Goal: Communication & Community: Ask a question

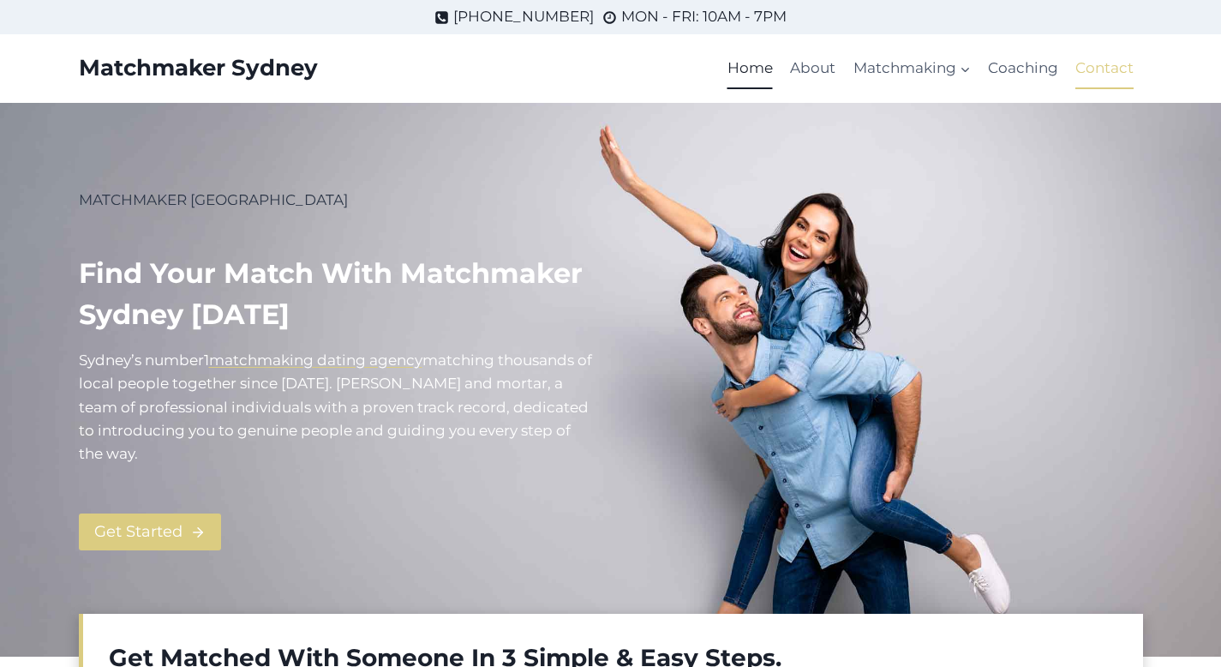
click at [1097, 67] on link "Contact" at bounding box center [1104, 68] width 75 height 41
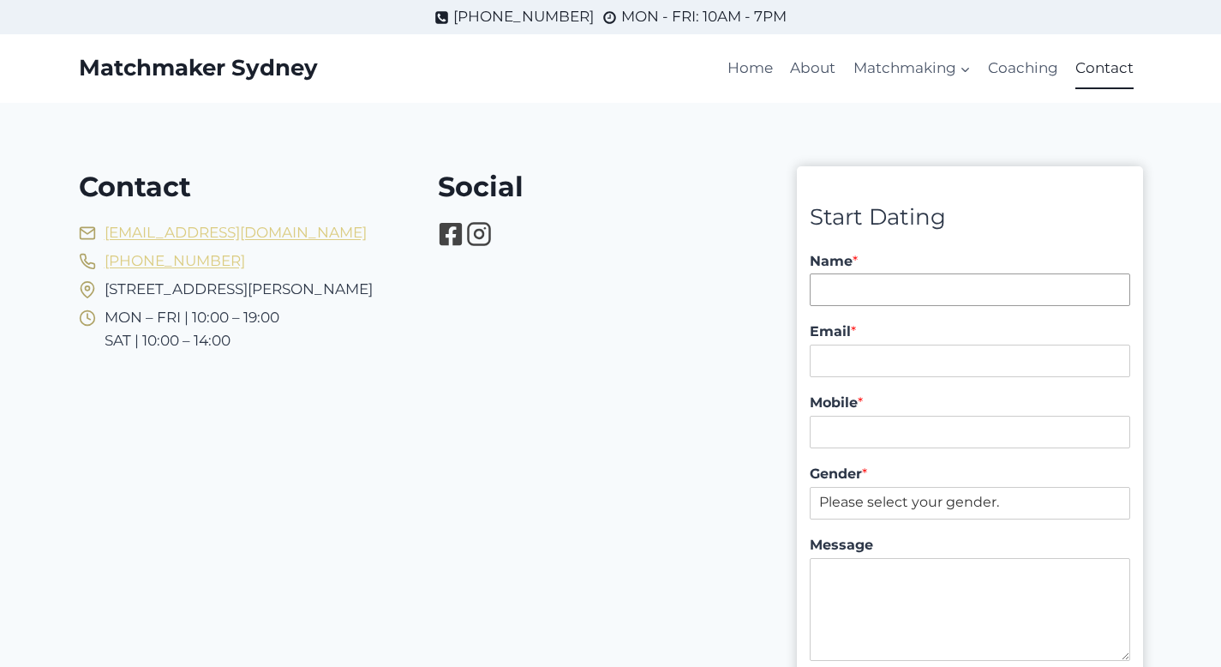
click at [953, 285] on input "Name *" at bounding box center [970, 289] width 320 height 33
type input "Vuk Podinic"
click at [885, 377] on div "Email *" at bounding box center [970, 350] width 320 height 71
type input "[EMAIL_ADDRESS][DOMAIN_NAME]"
click at [888, 435] on input "Mobile *" at bounding box center [970, 432] width 320 height 33
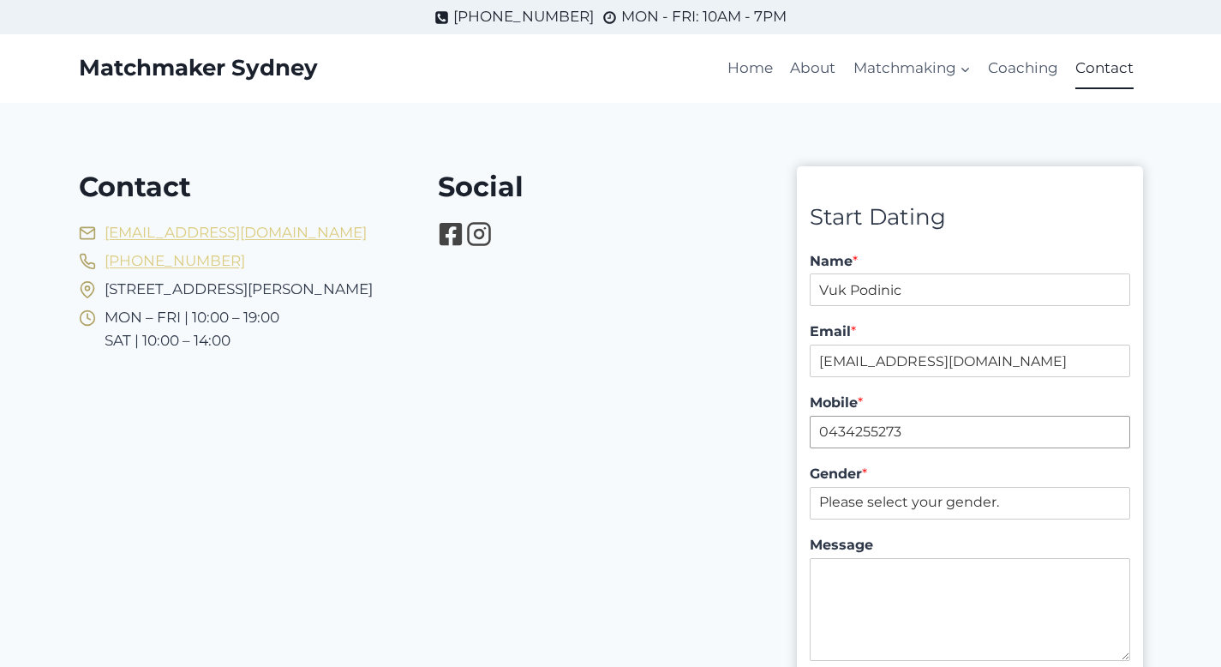
type input "0434255273"
click at [933, 504] on select "Please select your gender. [DEMOGRAPHIC_DATA] [DEMOGRAPHIC_DATA]" at bounding box center [970, 503] width 320 height 33
select select "[DEMOGRAPHIC_DATA]"
click at [810, 487] on select "Please select your gender. [DEMOGRAPHIC_DATA] [DEMOGRAPHIC_DATA]" at bounding box center [970, 503] width 320 height 33
click at [907, 590] on textarea "Message" at bounding box center [970, 609] width 320 height 103
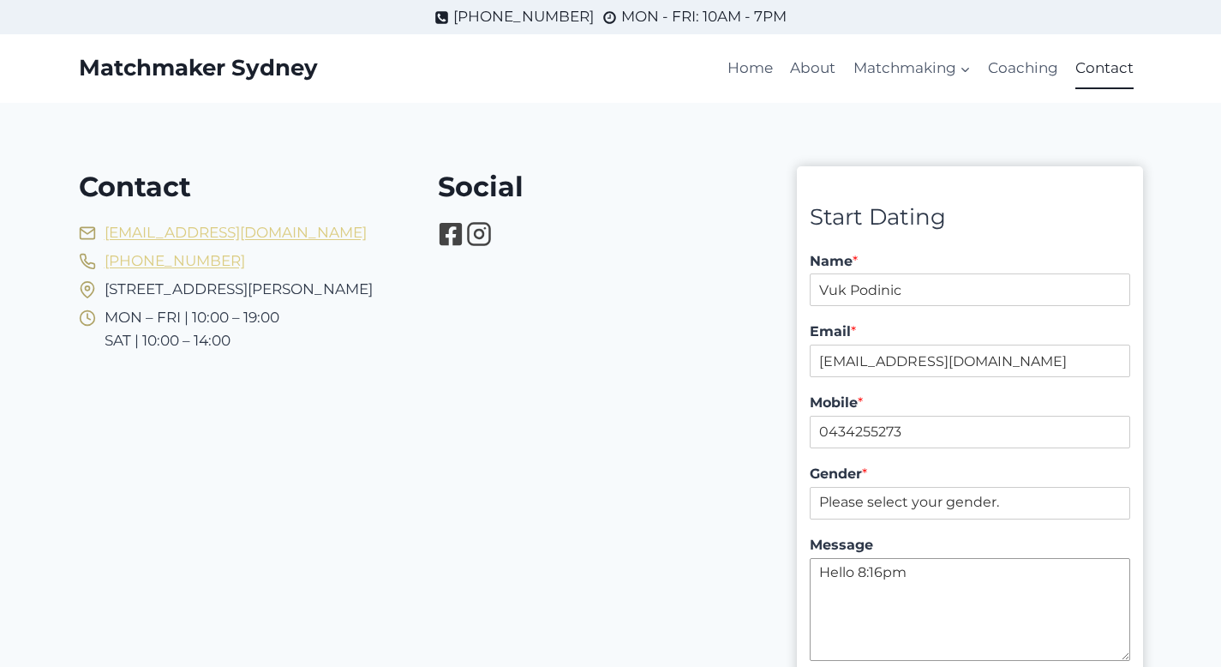
type textarea "Hello 8:16pm"
